Goal: Information Seeking & Learning: Find specific fact

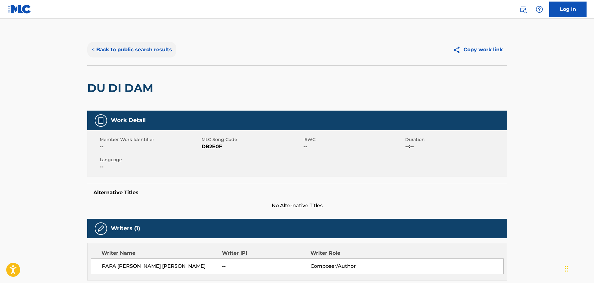
click at [147, 55] on button "< Back to public search results" at bounding box center [131, 50] width 89 height 16
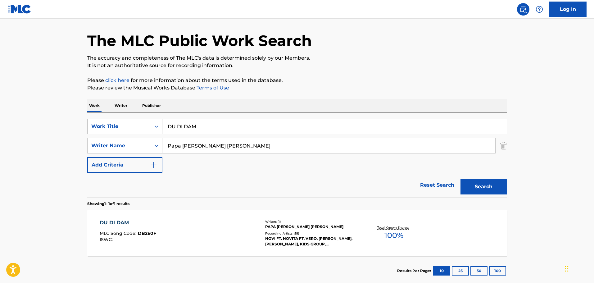
drag, startPoint x: 205, startPoint y: 124, endPoint x: 157, endPoint y: 119, distance: 47.4
click at [157, 119] on div "SearchWithCriteria04621829-e3a4-4670-8a69-644d13a31352 Work Title DU DI DAM" at bounding box center [297, 127] width 420 height 16
paste input "NUMBER 2"
type input "NUMBER 2"
drag, startPoint x: 210, startPoint y: 147, endPoint x: 162, endPoint y: 148, distance: 48.4
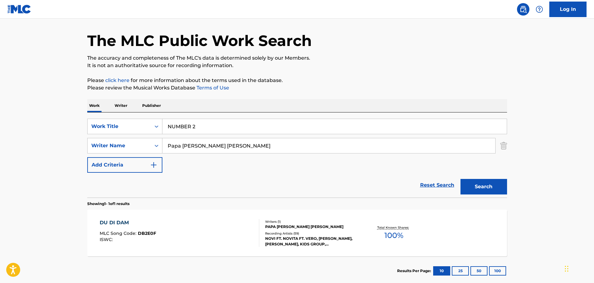
click at [162, 148] on input "Papa [PERSON_NAME] [PERSON_NAME]" at bounding box center [328, 145] width 333 height 15
paste input "[PERSON_NAME]"
click at [460, 179] on button "Search" at bounding box center [483, 187] width 47 height 16
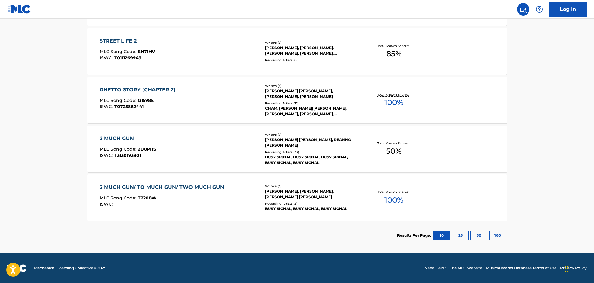
scroll to position [64, 0]
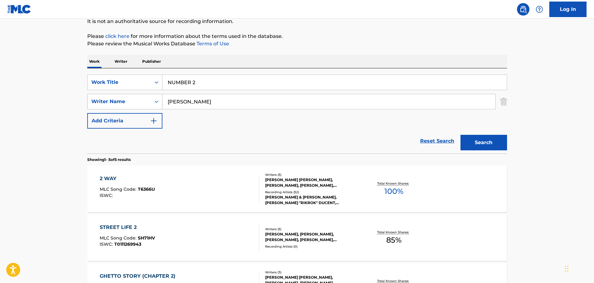
drag, startPoint x: 223, startPoint y: 105, endPoint x: 141, endPoint y: 103, distance: 81.7
click at [141, 103] on div "SearchWithCriteriae550dfd9-5d0d-49fe-b23d-94f1e63ff10d Writer Name [PERSON_NAME]" at bounding box center [297, 102] width 420 height 16
paste input "[PERSON_NAME]"
type input "[PERSON_NAME]"
click at [460, 135] on button "Search" at bounding box center [483, 143] width 47 height 16
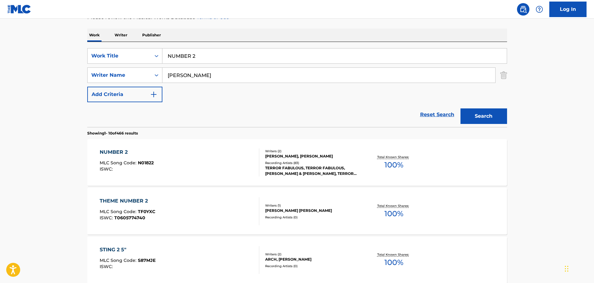
scroll to position [126, 0]
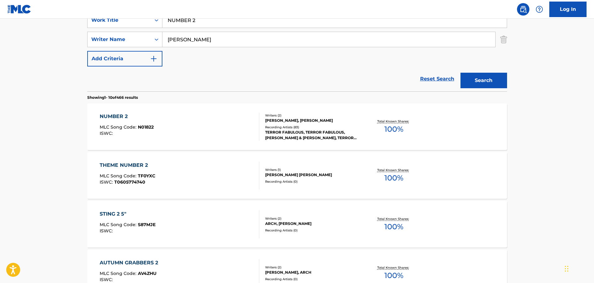
click at [220, 133] on div "NUMBER 2 MLC Song Code : N01822 ISWC :" at bounding box center [180, 127] width 160 height 28
